Goal: Navigation & Orientation: Find specific page/section

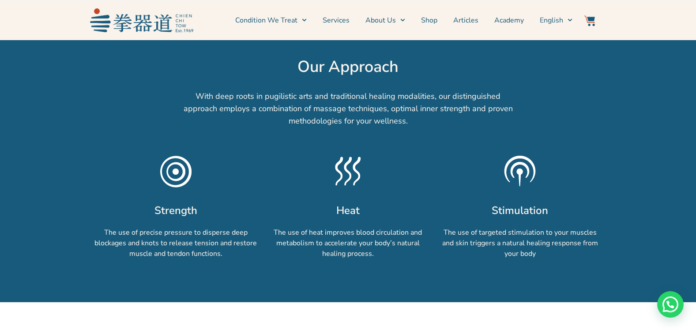
scroll to position [813, 0]
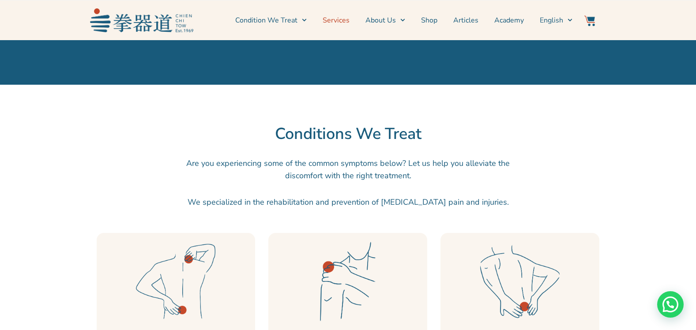
click at [335, 16] on link "Services" at bounding box center [336, 20] width 27 height 22
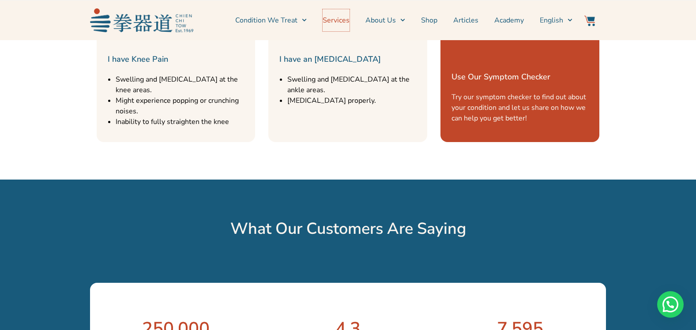
scroll to position [1572, 0]
